Goal: Answer question/provide support

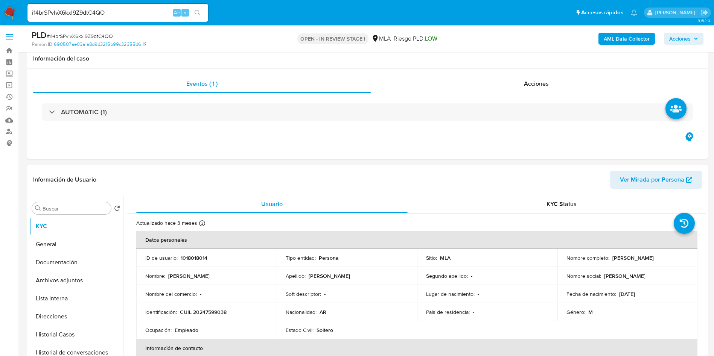
select select "10"
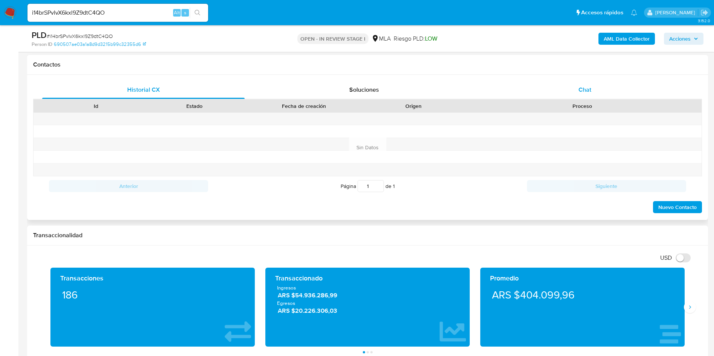
click at [599, 93] on div "Chat" at bounding box center [584, 90] width 202 height 18
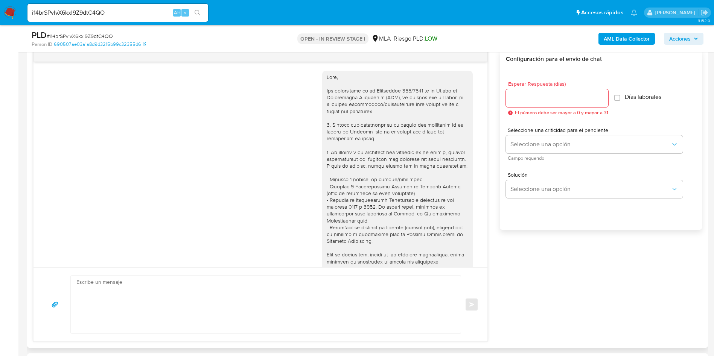
scroll to position [518, 0]
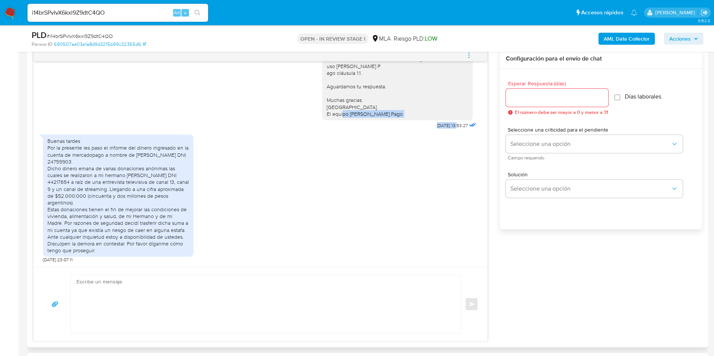
drag, startPoint x: 431, startPoint y: 125, endPoint x: 409, endPoint y: 125, distance: 22.2
click at [409, 125] on div "Hola, Esperamos que te encuentres muy bien. Te consultamos si tuviste oportunid…" at bounding box center [400, 55] width 156 height 152
copy div "21/07/2025"
click at [380, 180] on div "Buenas tardes Por la presente les paso el informe del dinero ingresado en la cu…" at bounding box center [260, 197] width 435 height 132
drag, startPoint x: 443, startPoint y: 126, endPoint x: 421, endPoint y: 128, distance: 21.9
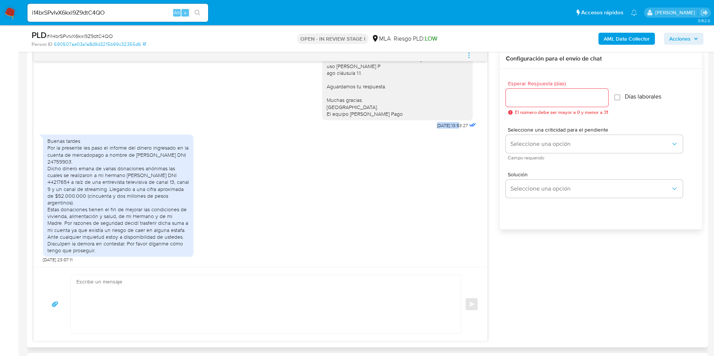
click at [437, 128] on span "[DATE] 13:53:27" at bounding box center [452, 126] width 31 height 6
copy span "21/07/2025"
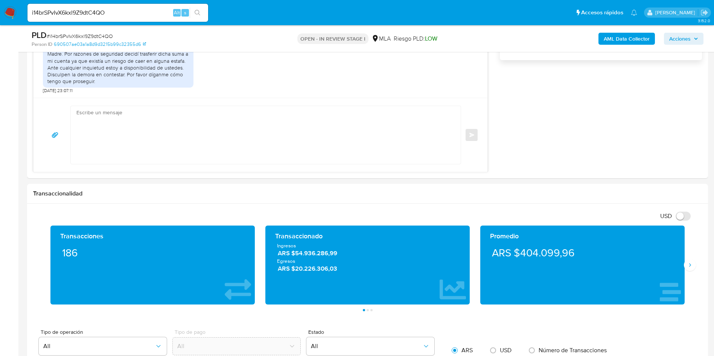
click at [0, 170] on aside "Bandeja Tablero Screening Búsqueda en Listas Watchlist Herramientas Operaciones…" at bounding box center [9, 276] width 18 height 1680
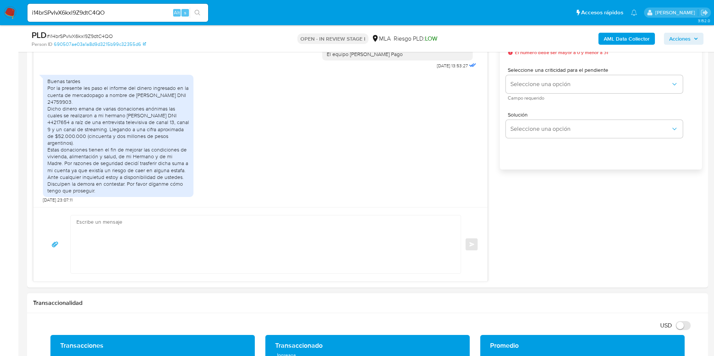
scroll to position [452, 0]
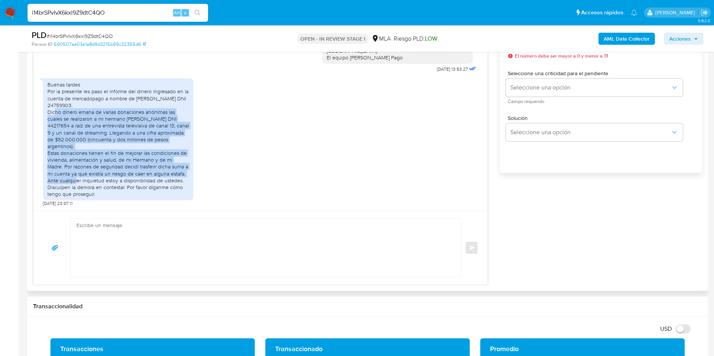
drag, startPoint x: 76, startPoint y: 132, endPoint x: 180, endPoint y: 174, distance: 111.8
click at [180, 174] on div "Buenas tardes Por la presente les paso el informe del dinero ingresado en la cu…" at bounding box center [118, 139] width 151 height 122
copy div "Dicho dinero emana de varias donaciones anónimas las cuales se realizaron a mi …"
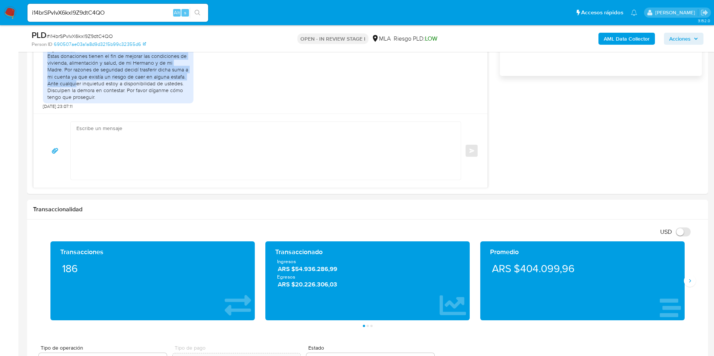
scroll to position [564, 0]
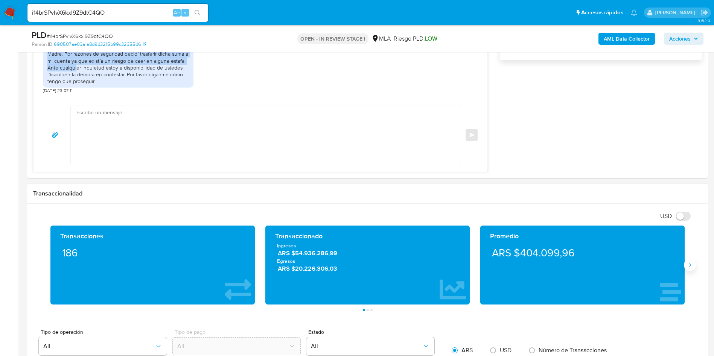
click at [690, 267] on icon "Siguiente" at bounding box center [690, 265] width 6 height 6
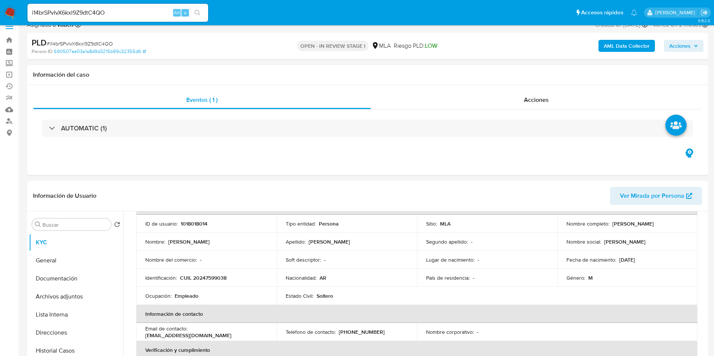
scroll to position [0, 0]
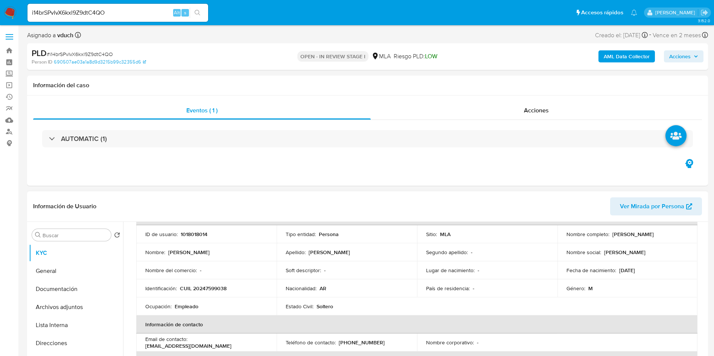
drag, startPoint x: 609, startPoint y: 233, endPoint x: 657, endPoint y: 233, distance: 47.8
click at [657, 233] on div "Nombre completo : Bruno Luis Bisso" at bounding box center [627, 234] width 122 height 7
copy p "[PERSON_NAME]"
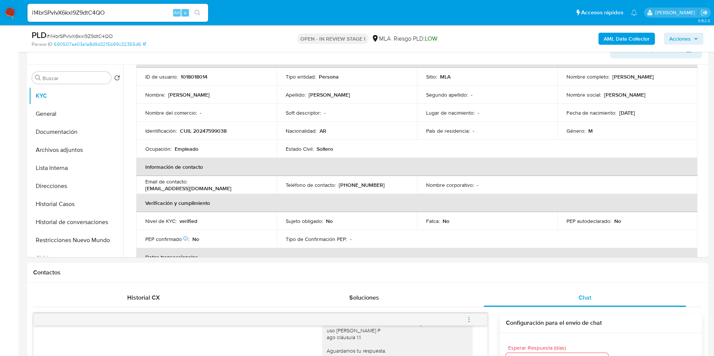
scroll to position [113, 0]
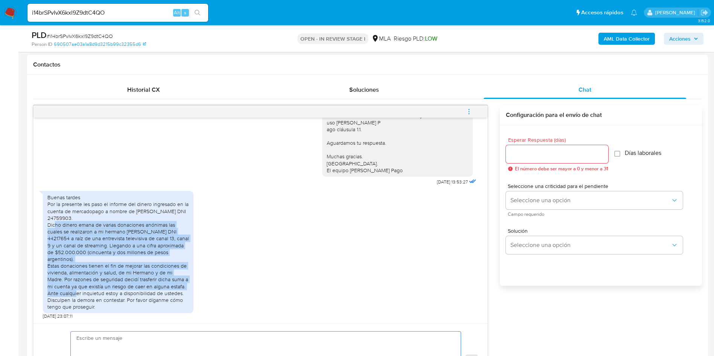
click at [153, 341] on textarea at bounding box center [263, 361] width 375 height 58
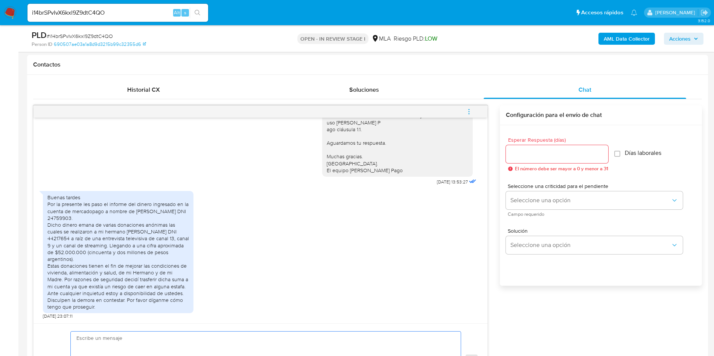
paste textarea "Hola, ¡Muchas gracias por tu respuesta! Confirmamos la recepción. Podés continu…"
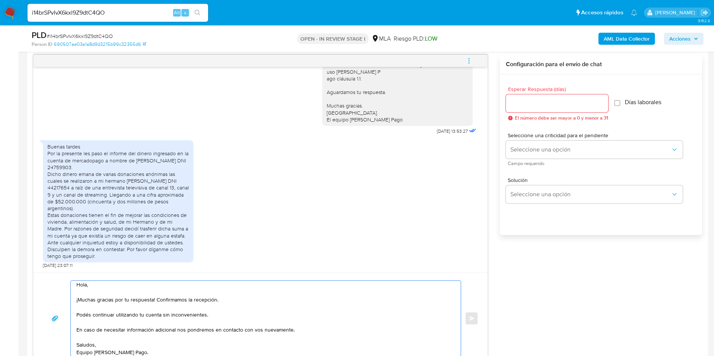
scroll to position [446, 0]
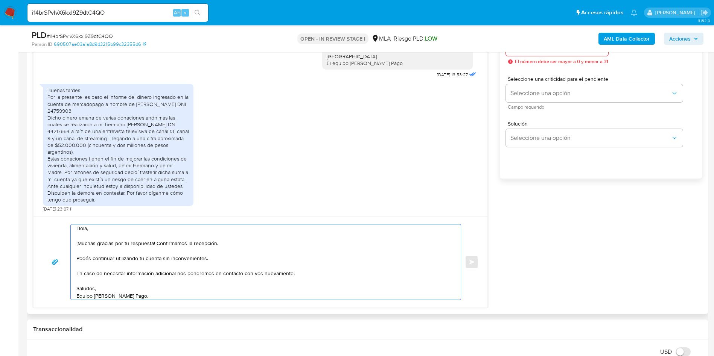
click at [78, 258] on textarea "Hola, ¡Muchas gracias por tu respuesta! Confirmamos la recepción. Podés continu…" at bounding box center [263, 262] width 375 height 75
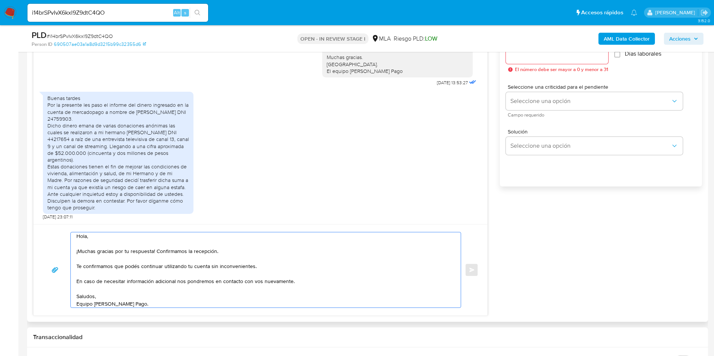
scroll to position [389, 0]
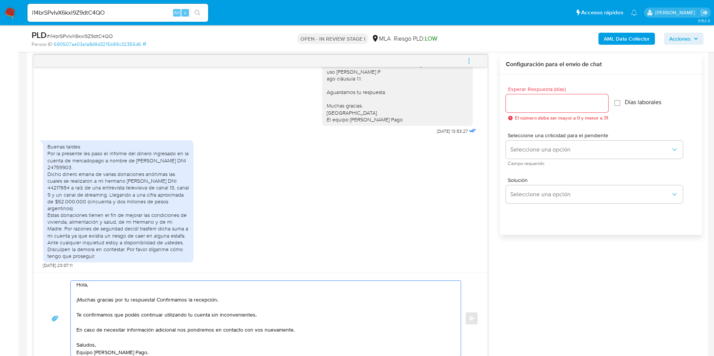
type textarea "Hola, ¡Muchas gracias por tu respuesta! Confirmamos la recepción. Te confirmamo…"
click at [569, 112] on div at bounding box center [557, 103] width 102 height 18
click at [564, 108] on input "Esperar Respuesta (días)" at bounding box center [557, 104] width 102 height 10
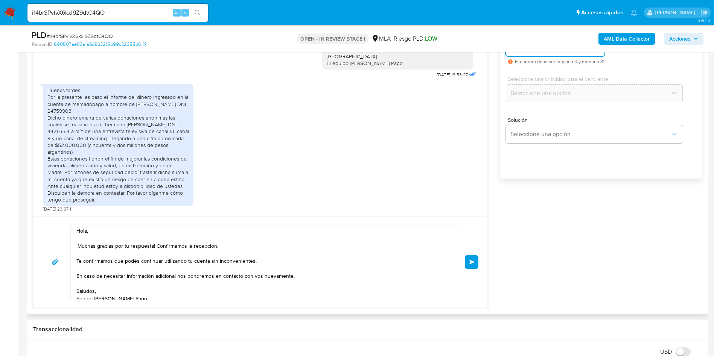
scroll to position [5, 0]
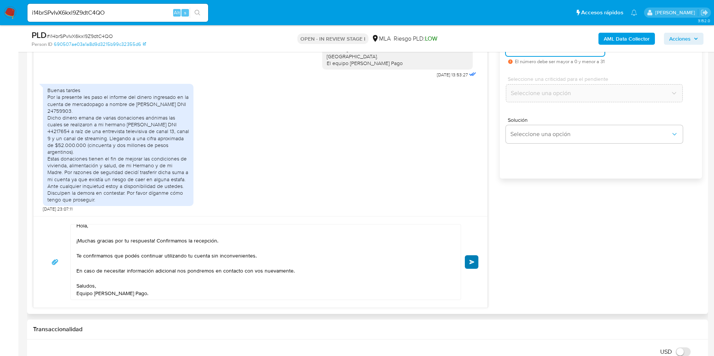
type input "0"
click at [471, 266] on button "Enviar" at bounding box center [472, 262] width 14 height 14
click at [112, 9] on input "i14brSPvIvX6kxl9Z9dtC4QO" at bounding box center [117, 13] width 181 height 10
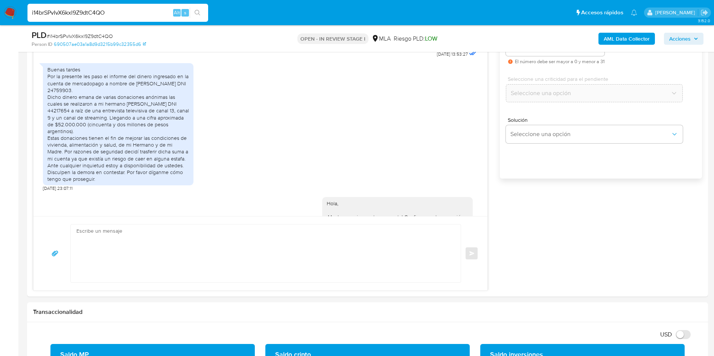
scroll to position [0, 0]
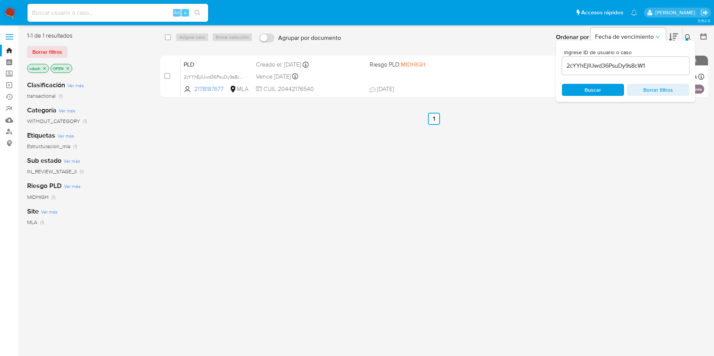
click at [616, 61] on input "2cYYhEjIUwd36PsuDy9s8cW1" at bounding box center [625, 66] width 127 height 10
paste input "i14brSPvIvX6kxl9Z9dtC4QO"
type input "i14brSPvIvX6kxl9Z9dtC4QO"
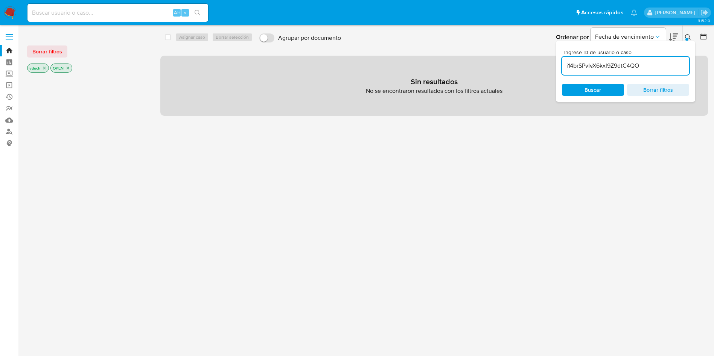
click at [65, 64] on p "OPEN" at bounding box center [61, 68] width 21 height 8
click at [66, 67] on icon "close-filter" at bounding box center [67, 68] width 5 height 5
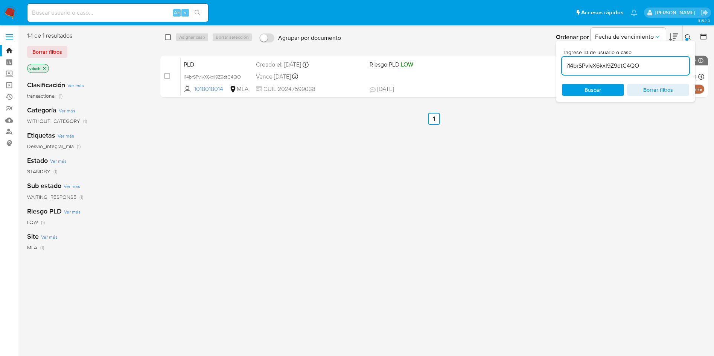
click at [168, 37] on input "checkbox" at bounding box center [168, 37] width 6 height 6
checkbox input "true"
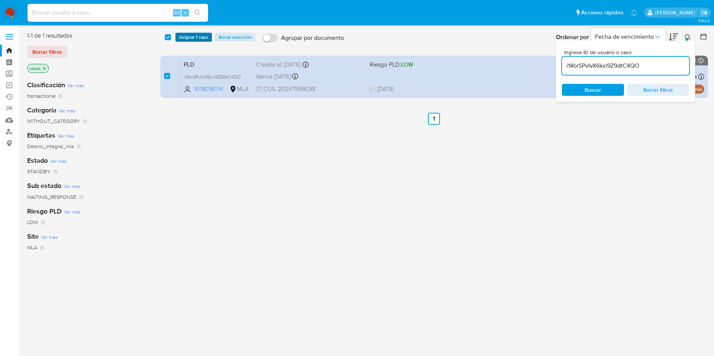
click at [189, 38] on span "Asignar 1 caso" at bounding box center [193, 37] width 29 height 8
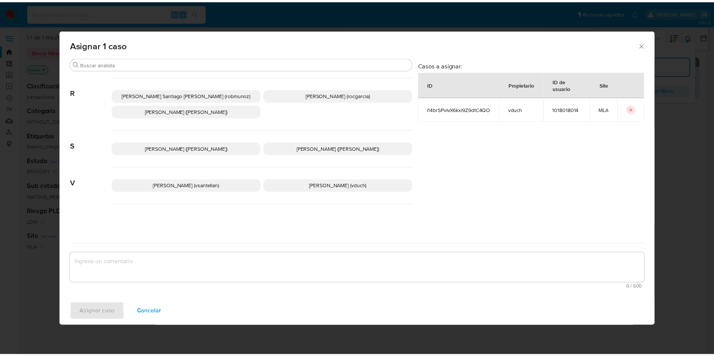
scroll to position [672, 0]
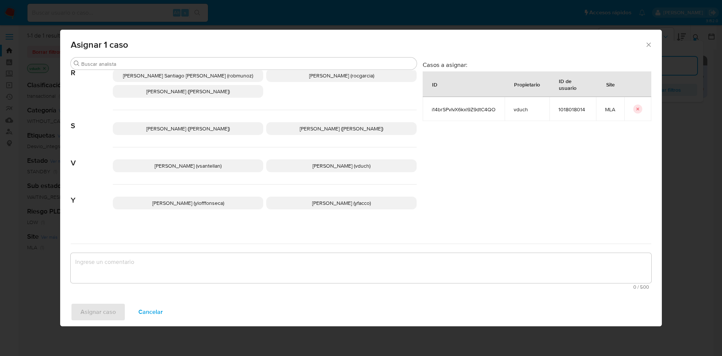
click at [336, 165] on p "Valeria Duch (vduch)" at bounding box center [341, 166] width 151 height 13
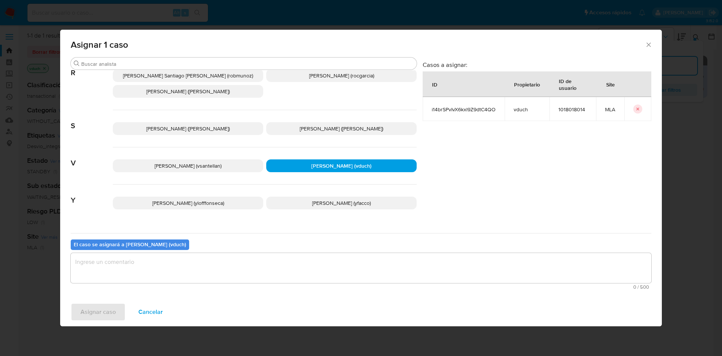
click at [314, 271] on textarea "assign-modal" at bounding box center [361, 268] width 581 height 30
click at [112, 315] on span "Asignar caso" at bounding box center [98, 312] width 35 height 17
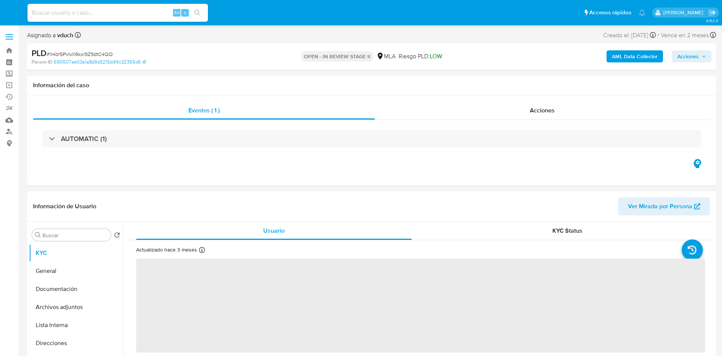
select select "10"
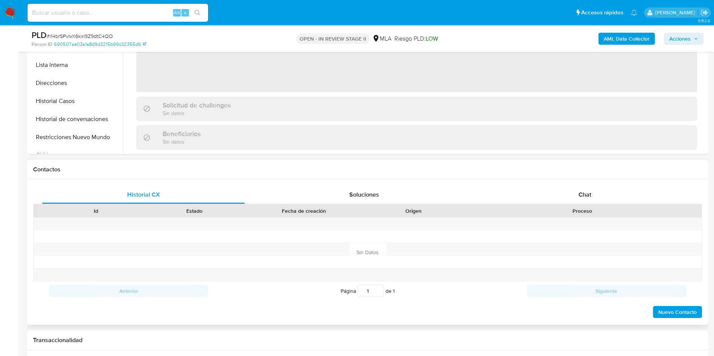
scroll to position [339, 0]
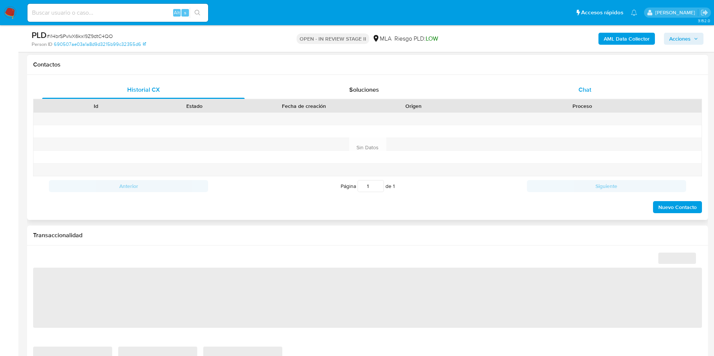
click at [600, 89] on div "Chat" at bounding box center [584, 90] width 202 height 18
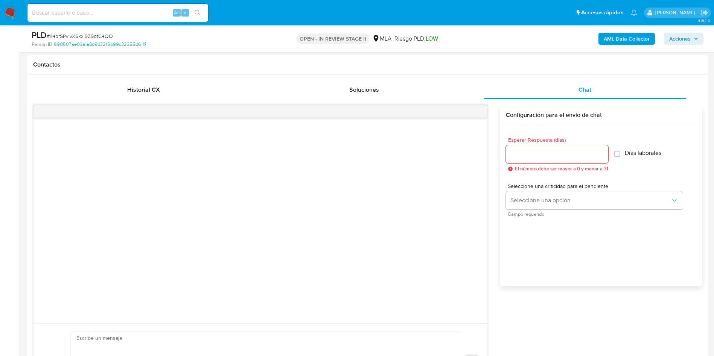
select select "10"
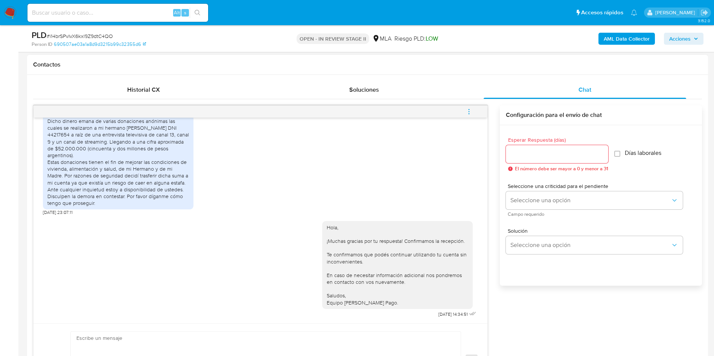
click at [470, 116] on span "menu-action" at bounding box center [468, 112] width 7 height 18
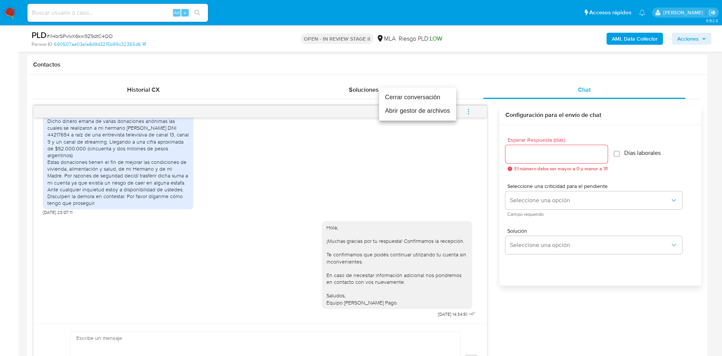
click at [420, 101] on li "Cerrar conversación" at bounding box center [417, 98] width 77 height 14
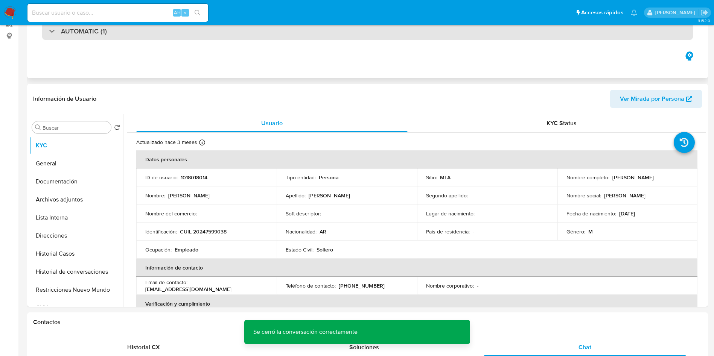
scroll to position [0, 0]
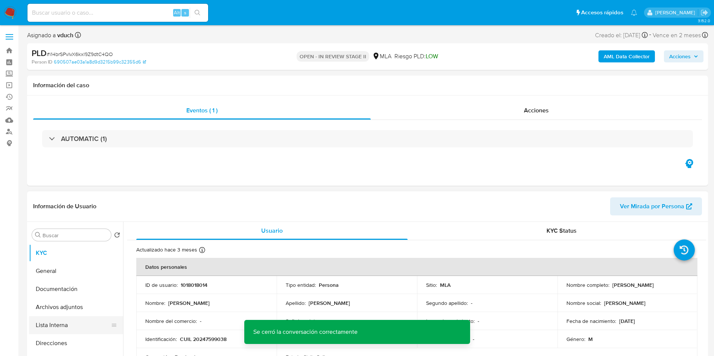
click at [91, 319] on button "Lista Interna" at bounding box center [73, 325] width 88 height 18
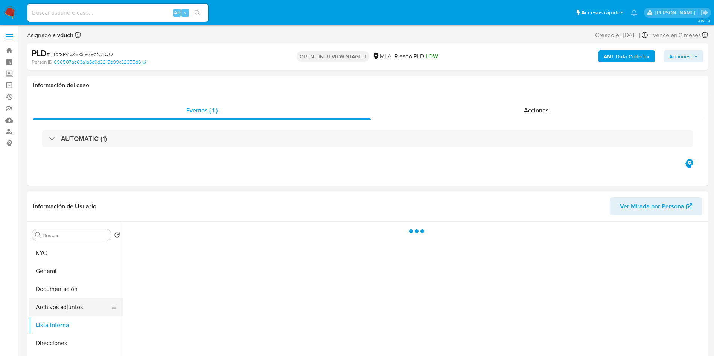
click at [97, 313] on button "Archivos adjuntos" at bounding box center [73, 307] width 88 height 18
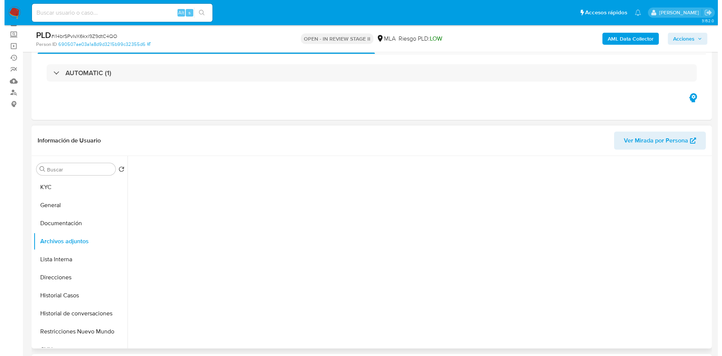
scroll to position [56, 0]
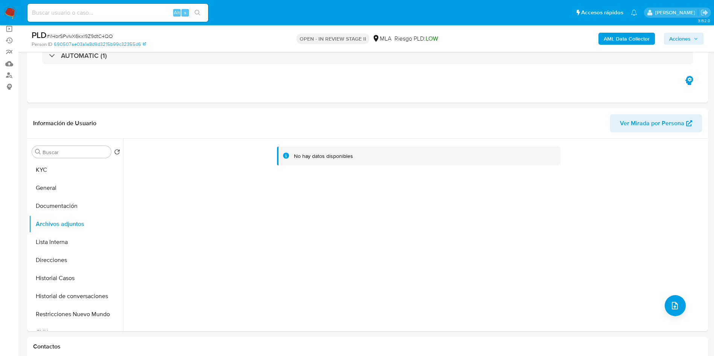
click at [627, 38] on b "AML Data Collector" at bounding box center [627, 39] width 46 height 12
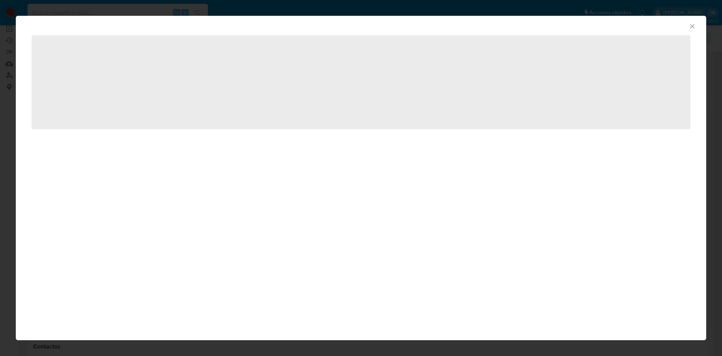
click at [120, 129] on div "‌" at bounding box center [361, 90] width 691 height 111
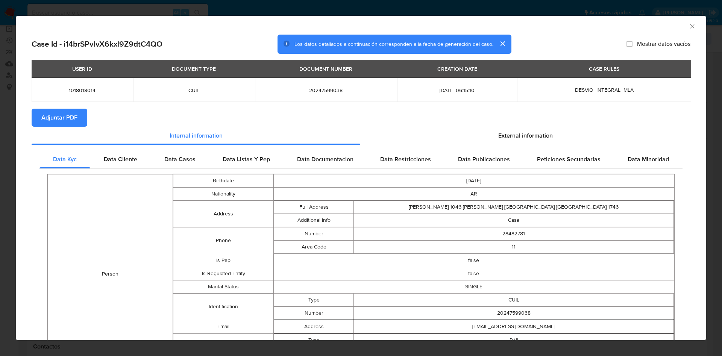
click at [20, 107] on div "Case Id - i14brSPvIvX6kxl9Z9dtC4QO Los datos detallados a continuación correspo…" at bounding box center [361, 278] width 691 height 486
click at [42, 111] on span "Adjuntar PDF" at bounding box center [59, 117] width 36 height 17
click at [689, 23] on icon "Cerrar ventana" at bounding box center [693, 27] width 8 height 8
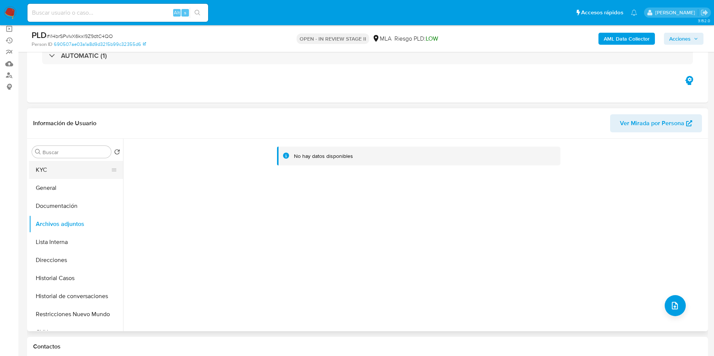
click at [34, 176] on button "KYC" at bounding box center [73, 170] width 88 height 18
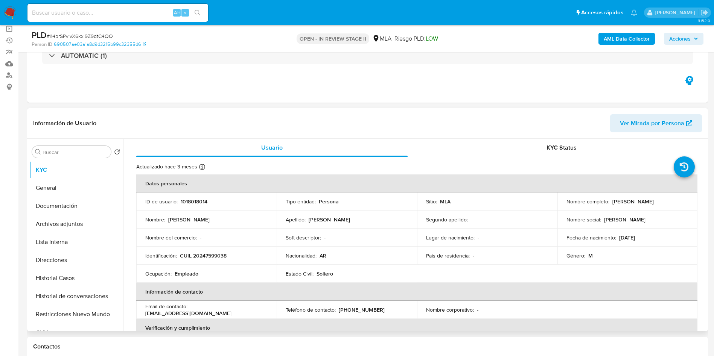
click at [220, 257] on p "CUIL 20247599038" at bounding box center [203, 255] width 47 height 7
copy p "20247599038"
click at [81, 291] on button "Historial de conversaciones" at bounding box center [73, 296] width 88 height 18
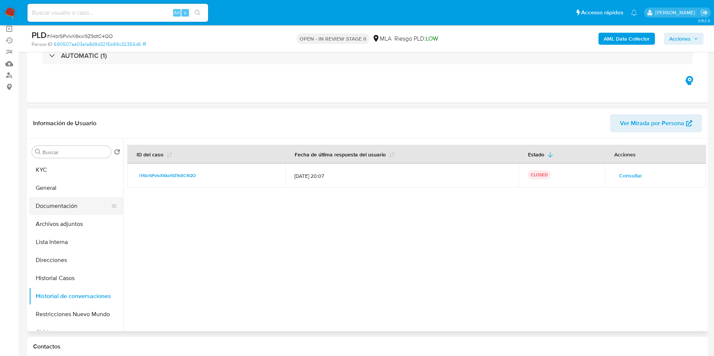
click at [83, 213] on button "Documentación" at bounding box center [73, 206] width 88 height 18
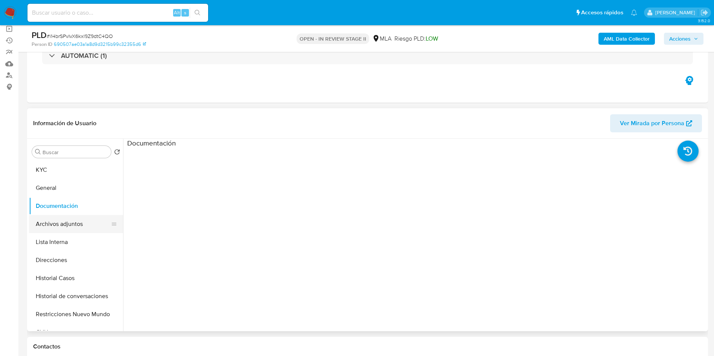
click at [82, 218] on button "Archivos adjuntos" at bounding box center [73, 224] width 88 height 18
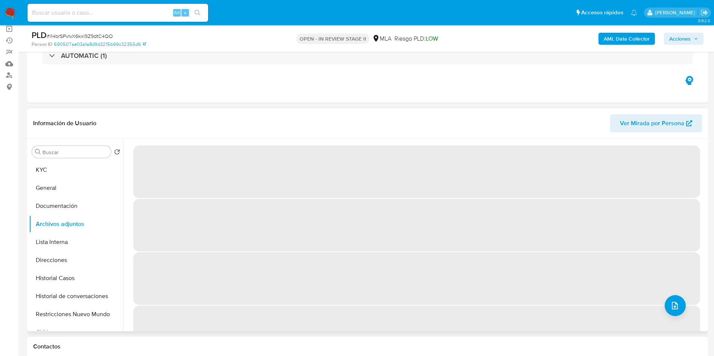
click at [670, 302] on icon "upload-file" at bounding box center [674, 305] width 9 height 9
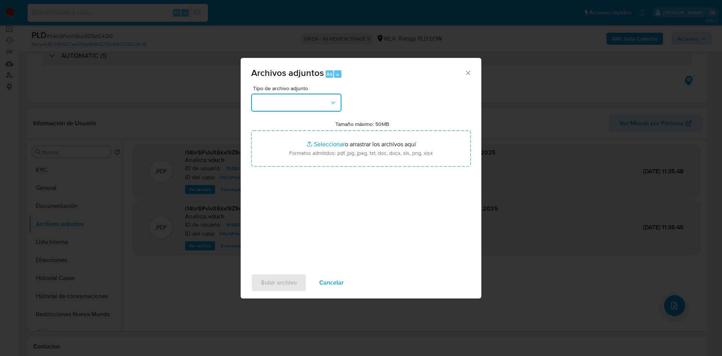
click at [296, 105] on button "button" at bounding box center [296, 103] width 90 height 18
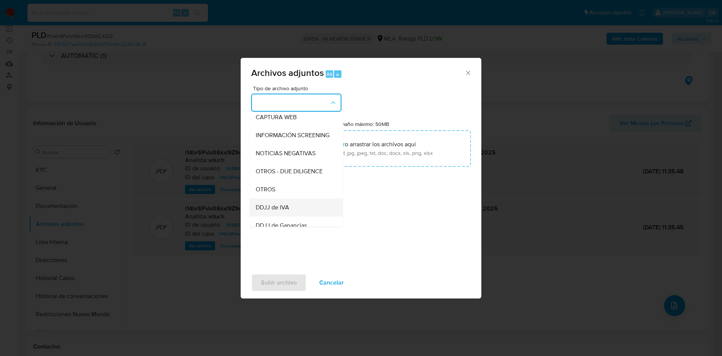
scroll to position [113, 0]
click at [280, 179] on div "OTROS" at bounding box center [294, 173] width 77 height 18
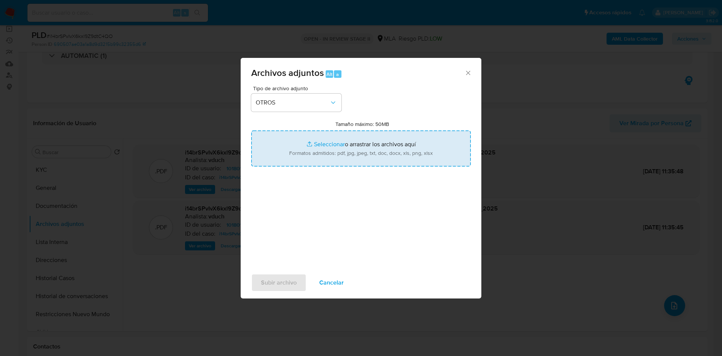
type input "C:\fakepath\NOSIS_Manager_InformeIndividual_20247599038_654930_20250813101536.p…"
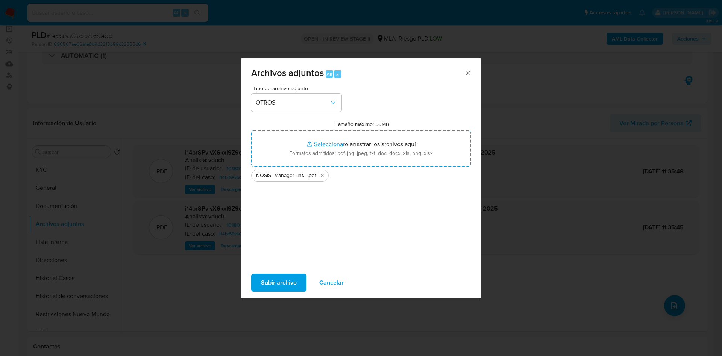
click at [284, 284] on span "Subir archivo" at bounding box center [279, 283] width 36 height 17
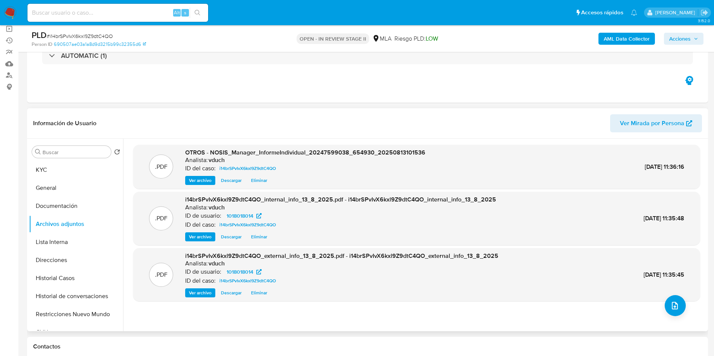
click at [662, 301] on div ".PDF i14brSPvIvX6kxl9Z9dtC4QO_external_info_13_8_2025.pdf - i14brSPvIvX6kxl9Z9d…" at bounding box center [416, 274] width 567 height 53
click at [676, 301] on span "upload-file" at bounding box center [674, 305] width 9 height 9
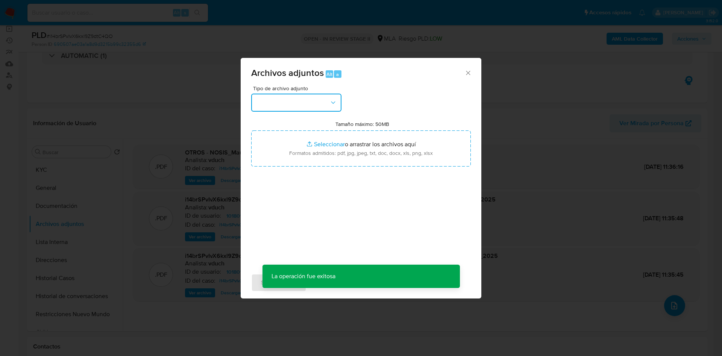
click at [302, 104] on button "button" at bounding box center [296, 103] width 90 height 18
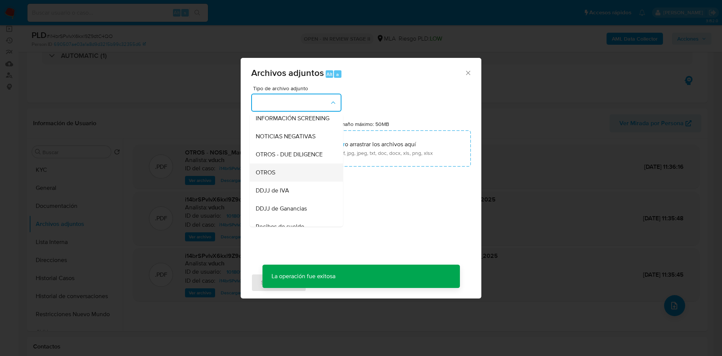
click at [283, 182] on div "OTROS" at bounding box center [294, 173] width 77 height 18
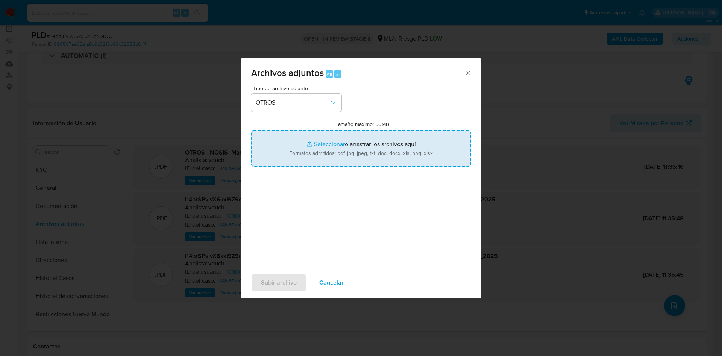
type input "C:\fakepath\Caselog i14brSPvIvX6kxl9Z9dtC4QO_2025_07_18_11_36_45.docx"
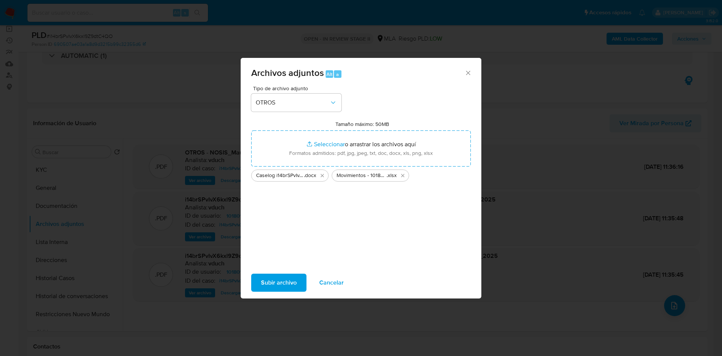
click at [258, 205] on div "Tipo de archivo adjunto OTROS Tamaño máximo: 50MB Seleccionar archivos Seleccio…" at bounding box center [361, 175] width 220 height 178
click at [280, 280] on span "Subir archivo" at bounding box center [279, 283] width 36 height 17
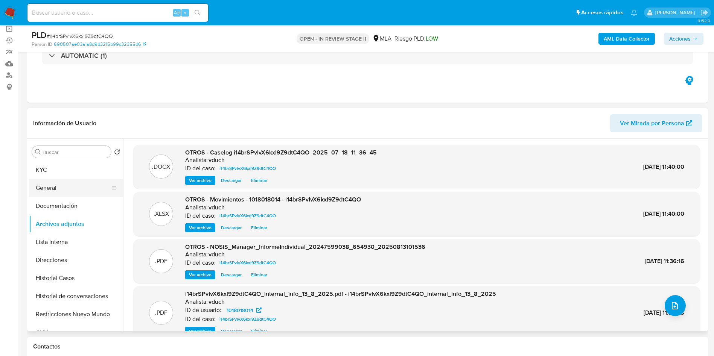
drag, startPoint x: 231, startPoint y: 92, endPoint x: 108, endPoint y: 180, distance: 150.8
click at [230, 92] on div "Eventos ( 1 ) Acciones AUTOMATIC (1)" at bounding box center [367, 57] width 681 height 90
click at [58, 170] on button "KYC" at bounding box center [73, 170] width 88 height 18
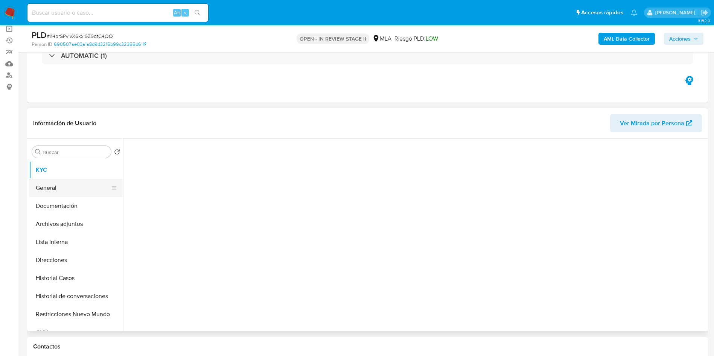
click at [83, 184] on button "General" at bounding box center [73, 188] width 88 height 18
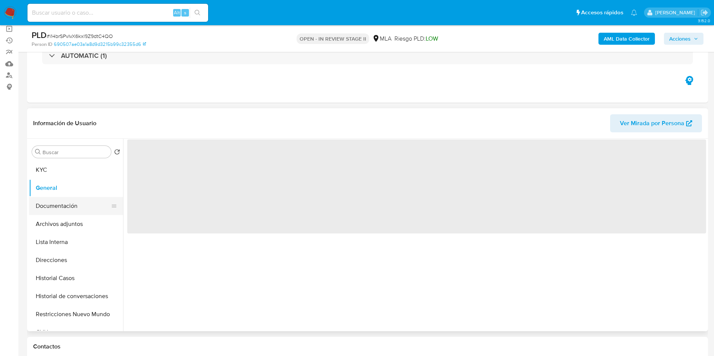
click at [69, 199] on button "Documentación" at bounding box center [73, 206] width 88 height 18
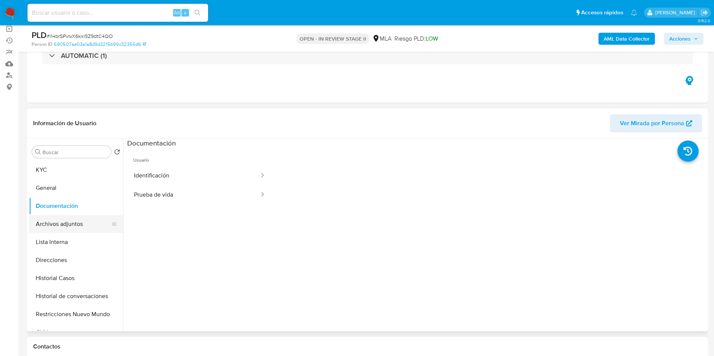
click at [69, 226] on button "Archivos adjuntos" at bounding box center [73, 224] width 88 height 18
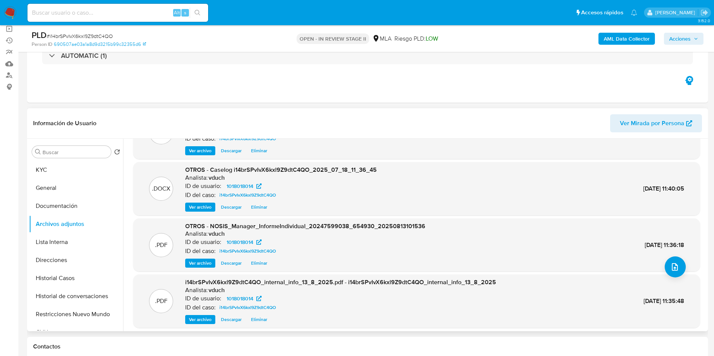
scroll to position [56, 0]
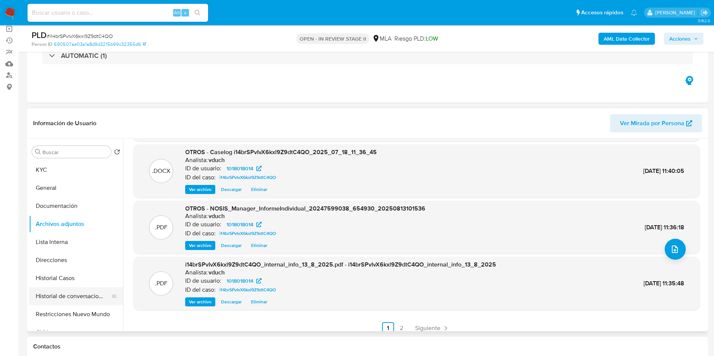
click at [79, 290] on button "Historial de conversaciones" at bounding box center [73, 296] width 88 height 18
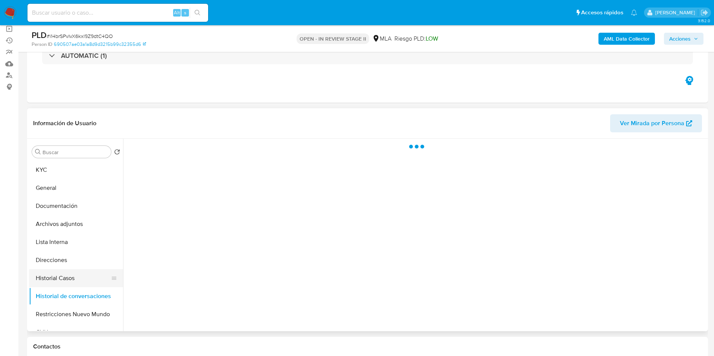
scroll to position [0, 0]
click at [50, 274] on button "Historial Casos" at bounding box center [73, 278] width 88 height 18
click at [69, 235] on button "Lista Interna" at bounding box center [73, 242] width 88 height 18
click at [72, 226] on button "Archivos adjuntos" at bounding box center [73, 224] width 88 height 18
click at [67, 283] on button "Historial Casos" at bounding box center [73, 278] width 88 height 18
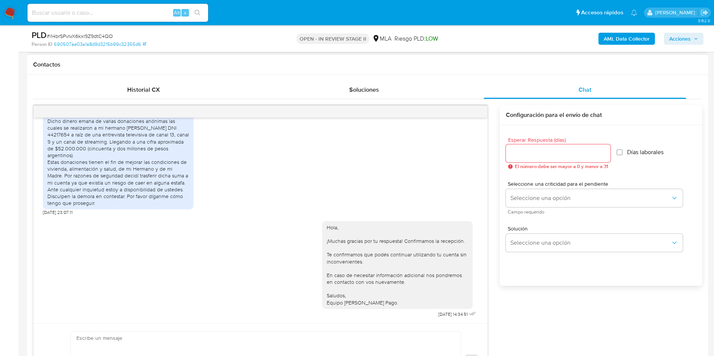
scroll to position [56, 0]
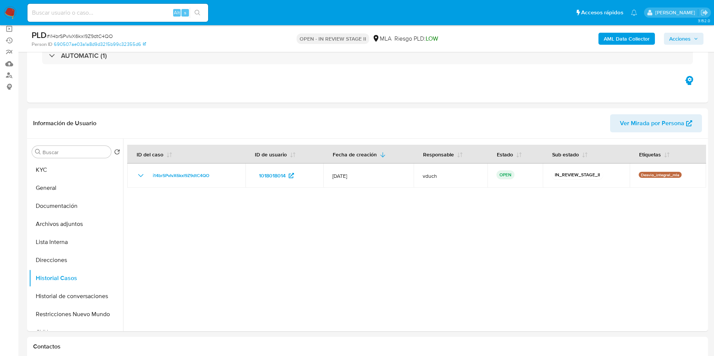
click at [675, 40] on span "Acciones" at bounding box center [679, 39] width 21 height 12
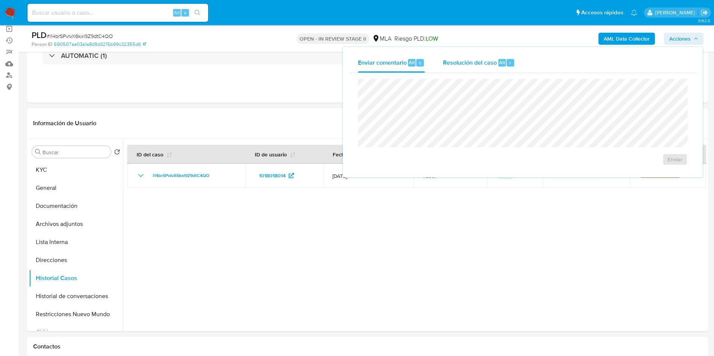
click at [487, 59] on span "Resolución del caso" at bounding box center [470, 62] width 54 height 9
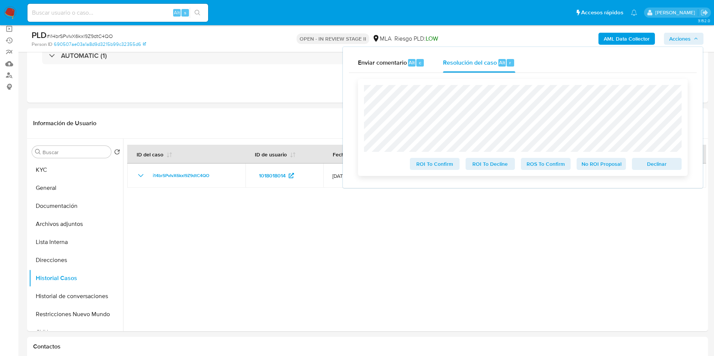
click at [601, 160] on span "No ROI Proposal" at bounding box center [601, 164] width 39 height 11
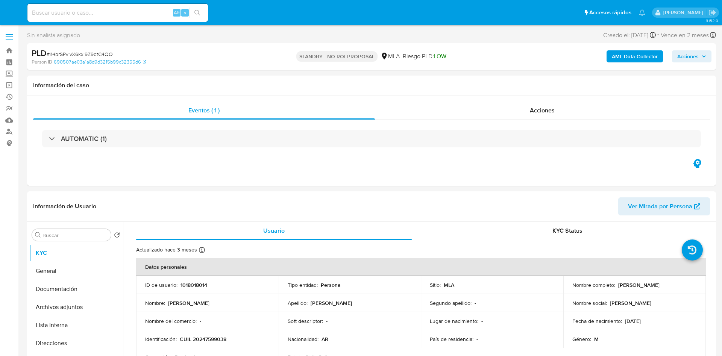
select select "10"
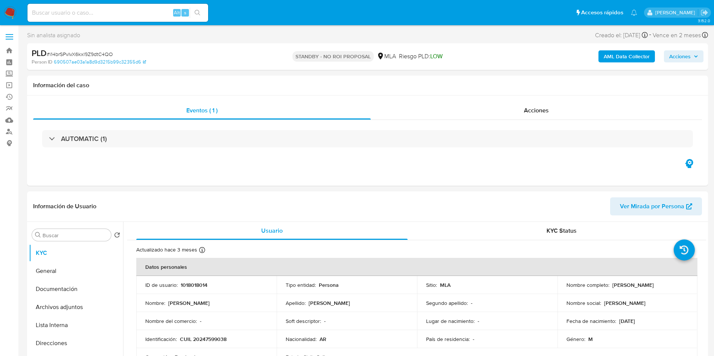
click at [140, 15] on input at bounding box center [117, 13] width 181 height 10
paste input "xLnoYOQ6UFv52qR2LuLy0MGR"
click at [189, 13] on input "xLnoYOQ6UFv52qR2LuLy0MGR" at bounding box center [117, 13] width 181 height 10
type input "xLnoYOQ6UFv52qR2LuLy0MGR"
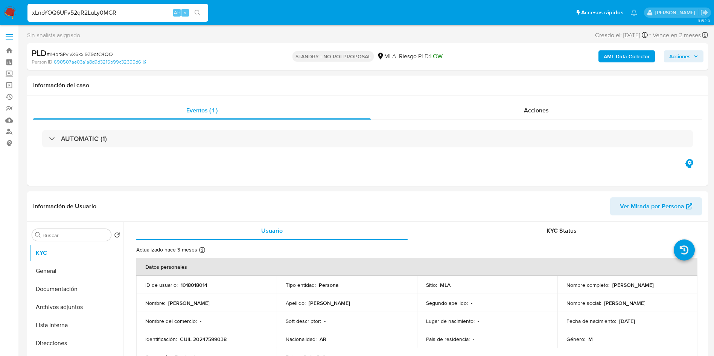
click at [196, 14] on icon "search-icon" at bounding box center [198, 13] width 6 height 6
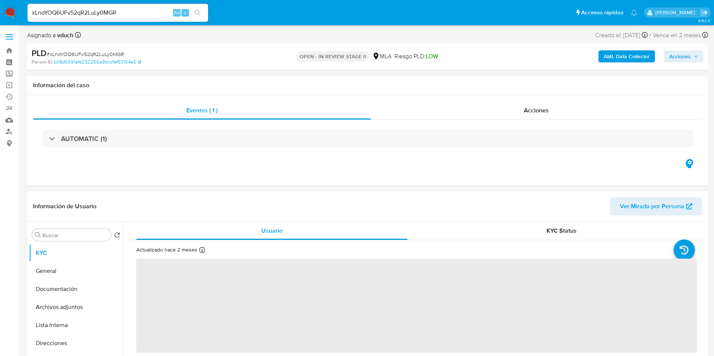
select select "10"
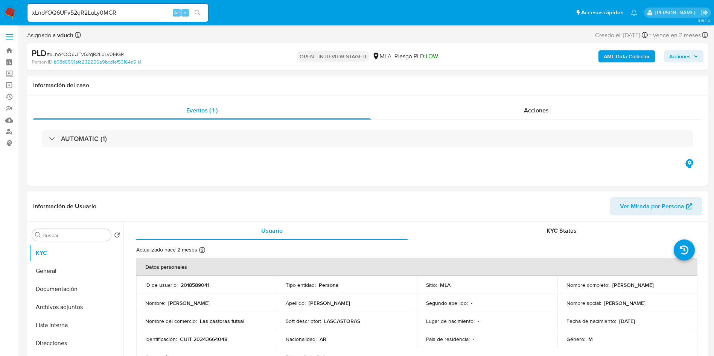
click at [127, 11] on input "xLnoYOQ6UFv52qR2LuLy0MGR" at bounding box center [117, 13] width 181 height 10
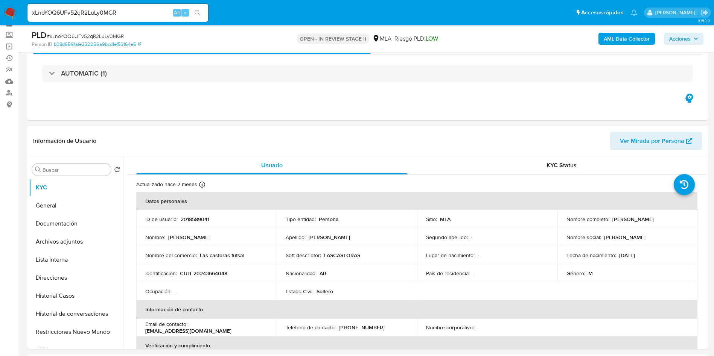
scroll to position [56, 0]
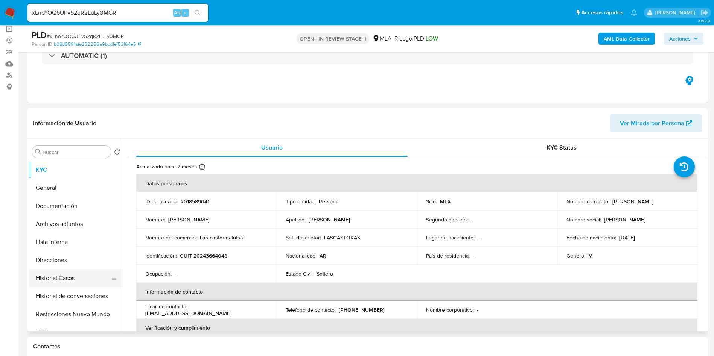
click at [66, 277] on button "Historial Casos" at bounding box center [73, 278] width 88 height 18
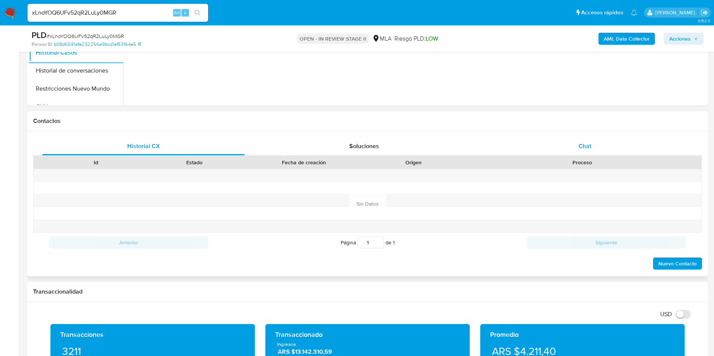
click at [605, 138] on div "Chat" at bounding box center [584, 146] width 202 height 18
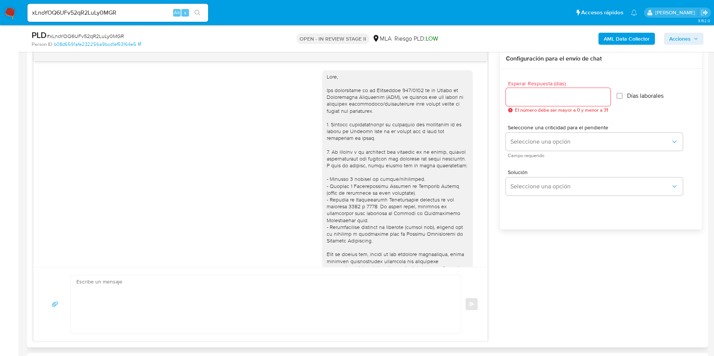
scroll to position [312, 0]
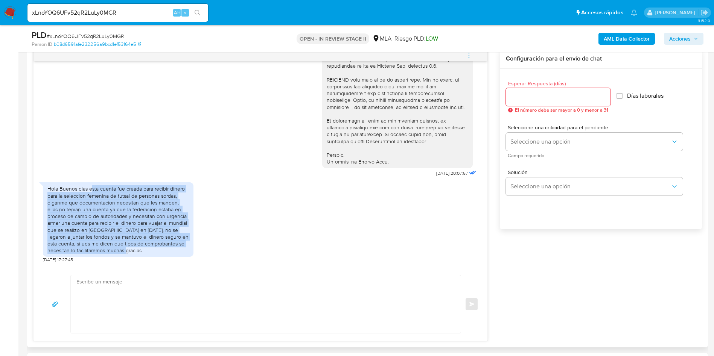
drag, startPoint x: 94, startPoint y: 191, endPoint x: 134, endPoint y: 252, distance: 72.3
click at [139, 261] on div "Hola Buenos dias esta cuenta fue creada para recibir dinero para la seleccion f…" at bounding box center [118, 221] width 151 height 84
click at [134, 252] on div "Hola Buenos dias esta cuenta fue creada para recibir dinero para la seleccion f…" at bounding box center [117, 219] width 141 height 68
drag, startPoint x: 169, startPoint y: 237, endPoint x: 90, endPoint y: 189, distance: 92.5
click at [90, 189] on div "Hola Buenos dias esta cuenta fue creada para recibir dinero para la seleccion f…" at bounding box center [117, 219] width 141 height 68
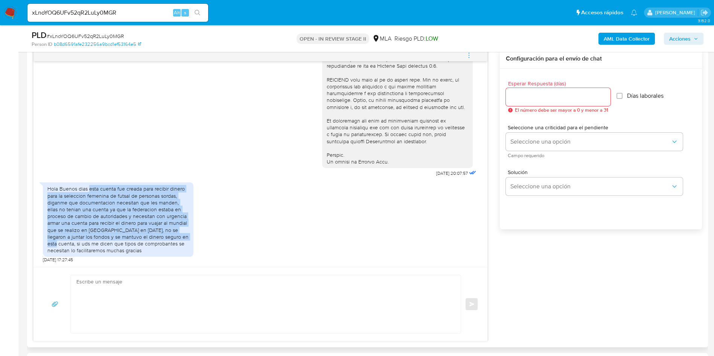
copy div "esta cuenta fue creada para recibir dinero para la seleccion femenina de futsal…"
click at [192, 198] on div "Hola Buenos dias esta cuenta fue creada para recibir dinero para la seleccion f…" at bounding box center [118, 219] width 151 height 74
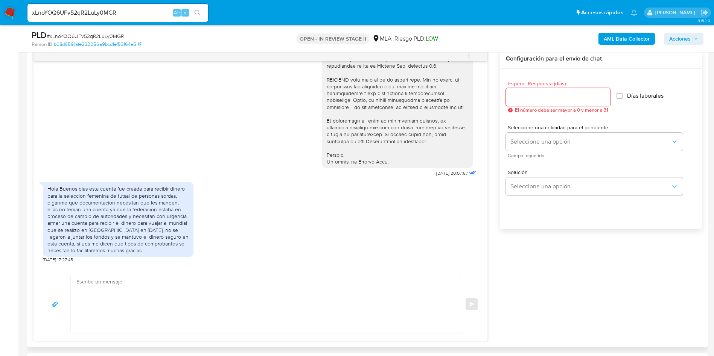
click at [289, 280] on textarea at bounding box center [263, 304] width 375 height 58
drag, startPoint x: 437, startPoint y: 175, endPoint x: 418, endPoint y: 170, distance: 19.6
copy span "17/07/2025"
click at [234, 242] on div "Hola Buenos dias esta cuenta fue creada para recibir dinero para la seleccion f…" at bounding box center [260, 221] width 435 height 84
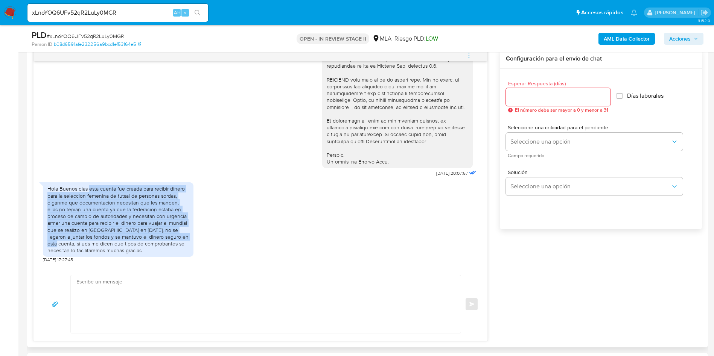
drag, startPoint x: 167, startPoint y: 236, endPoint x: 90, endPoint y: 186, distance: 92.8
click at [90, 186] on div "Hola Buenos dias esta cuenta fue creada para recibir dinero para la seleccion f…" at bounding box center [117, 219] width 141 height 68
copy div "esta cuenta fue creada para recibir dinero para la seleccion femenina de futsal…"
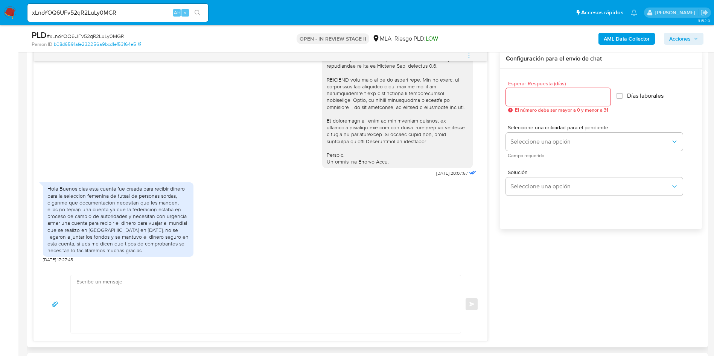
click at [524, 264] on div "17/07/2025 20:07:57 Hola Buenos dias esta cuenta fue creada para recibir dinero…" at bounding box center [367, 195] width 669 height 293
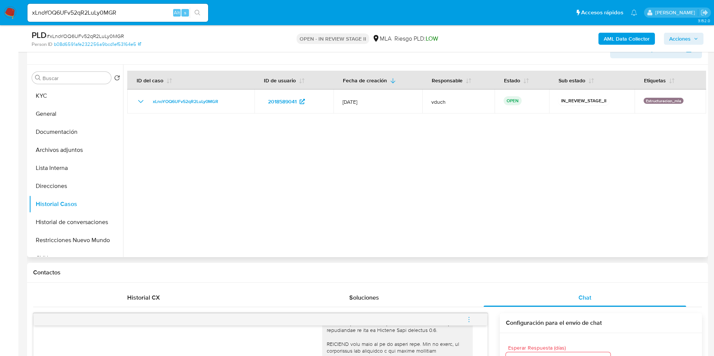
scroll to position [113, 0]
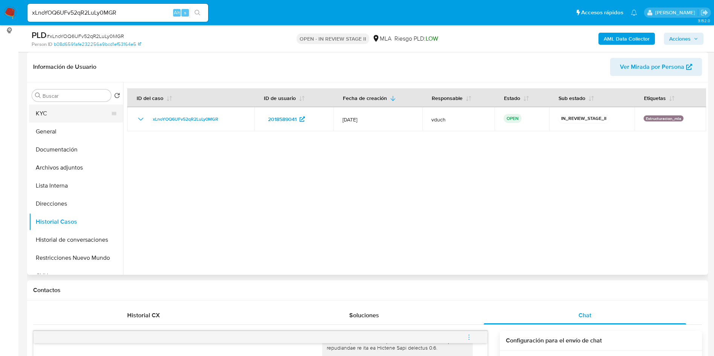
click at [87, 112] on button "KYC" at bounding box center [73, 114] width 88 height 18
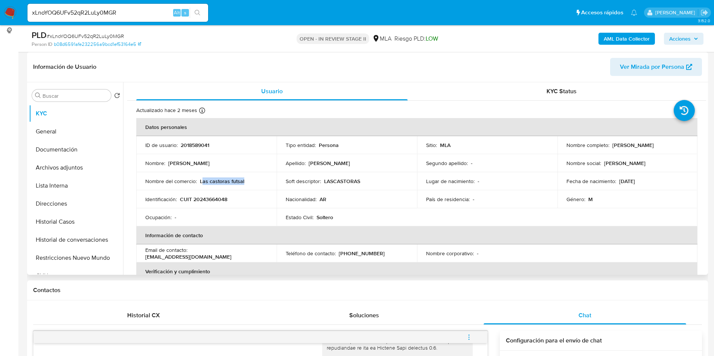
drag, startPoint x: 201, startPoint y: 181, endPoint x: 253, endPoint y: 183, distance: 51.9
click at [253, 183] on div "Nombre del comercio : Las castoras futsal" at bounding box center [206, 181] width 122 height 7
drag, startPoint x: 215, startPoint y: 183, endPoint x: 205, endPoint y: 183, distance: 9.8
click at [215, 182] on p "Las castoras futsal" at bounding box center [222, 181] width 44 height 7
drag, startPoint x: 199, startPoint y: 184, endPoint x: 262, endPoint y: 182, distance: 62.9
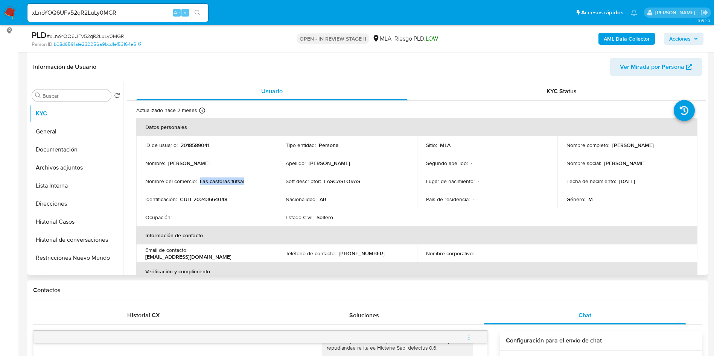
click at [262, 182] on div "Nombre del comercio : Las castoras futsal" at bounding box center [206, 181] width 122 height 7
copy p "Las castoras futsal"
drag, startPoint x: 634, startPoint y: 145, endPoint x: 676, endPoint y: 146, distance: 42.2
click at [676, 146] on div "Nombre completo : Pablo Gabriel Jorge" at bounding box center [627, 145] width 122 height 7
copy p "Pablo Gabriel Jorge"
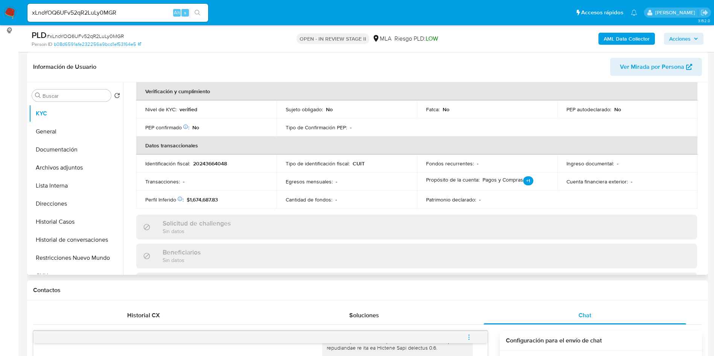
scroll to position [389, 0]
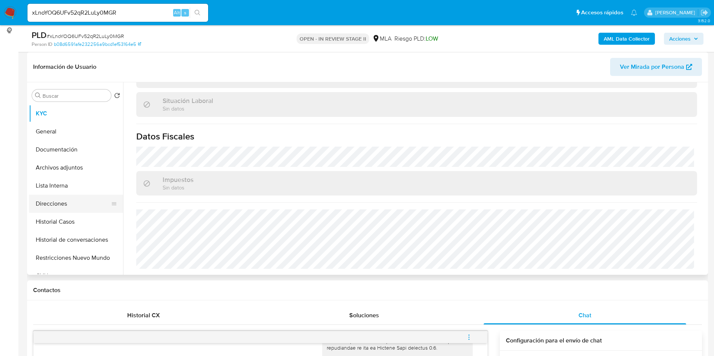
click at [69, 209] on button "Direcciones" at bounding box center [73, 204] width 88 height 18
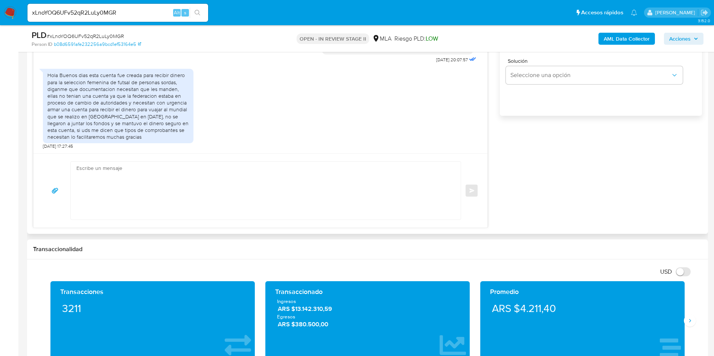
scroll to position [564, 0]
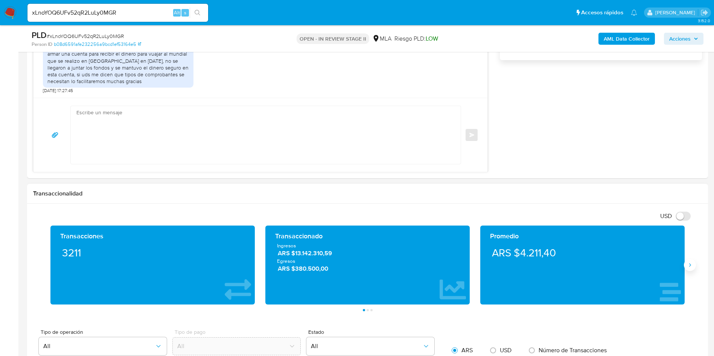
click at [687, 266] on icon "Siguiente" at bounding box center [690, 265] width 6 height 6
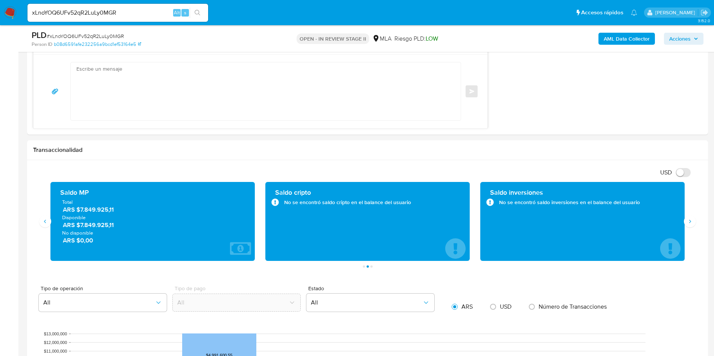
scroll to position [508, 0]
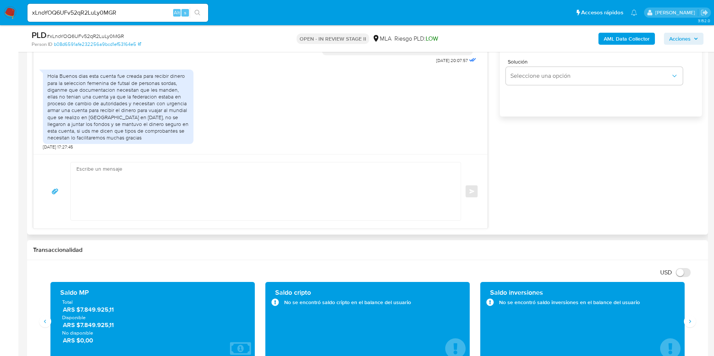
click at [142, 215] on textarea at bounding box center [263, 192] width 375 height 58
paste textarea "Hola, ¡Muchas gracias por tu respuesta! Confirmamos la recepción de la document…"
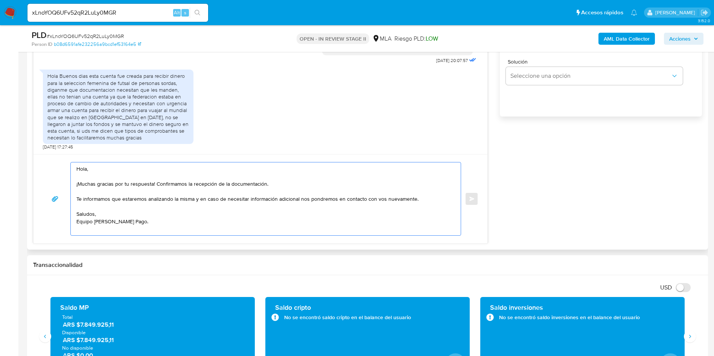
drag, startPoint x: 249, startPoint y: 182, endPoint x: 316, endPoint y: 182, distance: 67.7
click at [316, 182] on textarea "Hola, ¡Muchas gracias por tu respuesta! Confirmamos la recepción de la document…" at bounding box center [263, 199] width 375 height 73
drag, startPoint x: 193, startPoint y: 197, endPoint x: 72, endPoint y: 198, distance: 121.2
click at [72, 198] on div "Hola, ¡Muchas gracias por tu respuesta! Confirmamos la recepción. Te informamos…" at bounding box center [264, 199] width 386 height 73
click at [129, 230] on textarea "Hola, ¡Muchas gracias por tu respuesta! Confirmamos la recepción. En caso de ne…" at bounding box center [263, 199] width 375 height 73
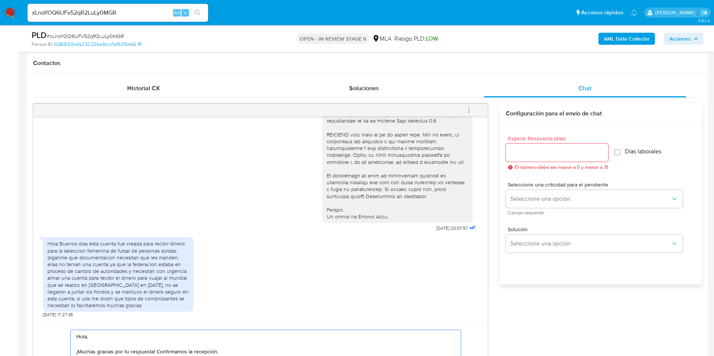
scroll to position [339, 0]
type textarea "Hola, ¡Muchas gracias por tu respuesta! Confirmamos la recepción. En caso de ne…"
click at [529, 159] on input "Esperar Respuesta (días)" at bounding box center [557, 154] width 102 height 10
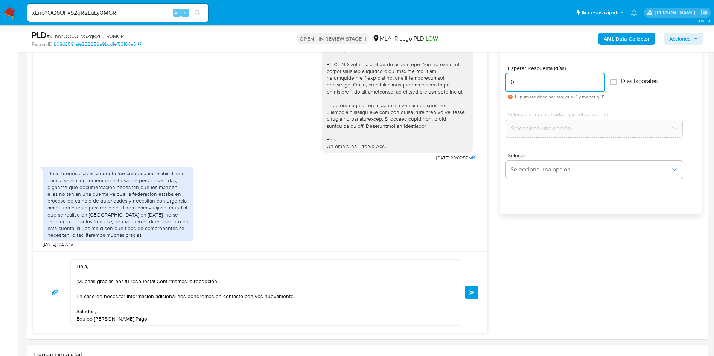
scroll to position [452, 0]
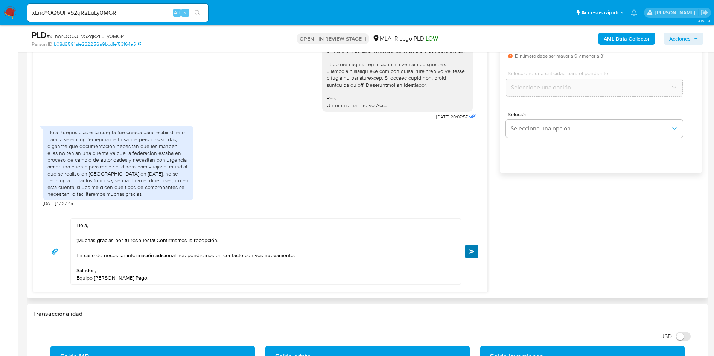
type input "0"
click at [477, 253] on button "Enviar" at bounding box center [472, 252] width 14 height 14
click at [110, 9] on input "xLnoYOQ6UFv52qR2LuLy0MGR" at bounding box center [117, 13] width 181 height 10
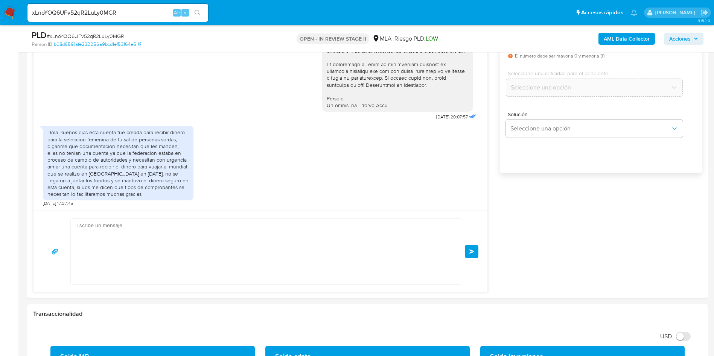
click at [110, 9] on input "xLnoYOQ6UFv52qR2LuLy0MGR" at bounding box center [117, 13] width 181 height 10
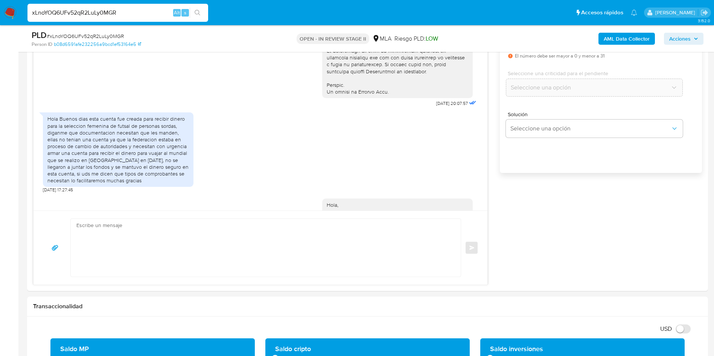
scroll to position [395, 0]
